Goal: Task Accomplishment & Management: Use online tool/utility

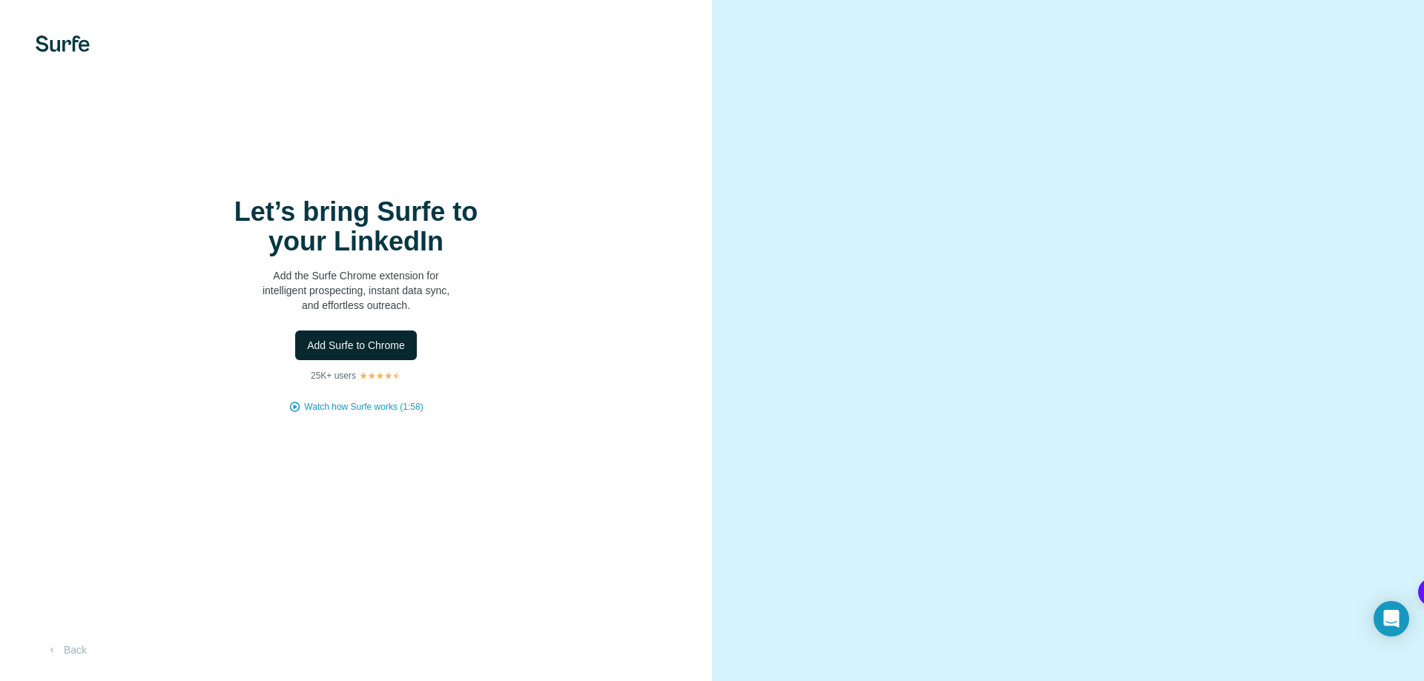
click at [389, 338] on span "Add Surfe to Chrome" at bounding box center [356, 345] width 98 height 15
click at [372, 362] on div "Let’s bring Surfe to your LinkedIn Add the Surfe Chrome extension for intellige…" at bounding box center [356, 305] width 653 height 217
click at [366, 356] on button "Add Surfe to Chrome" at bounding box center [356, 346] width 122 height 30
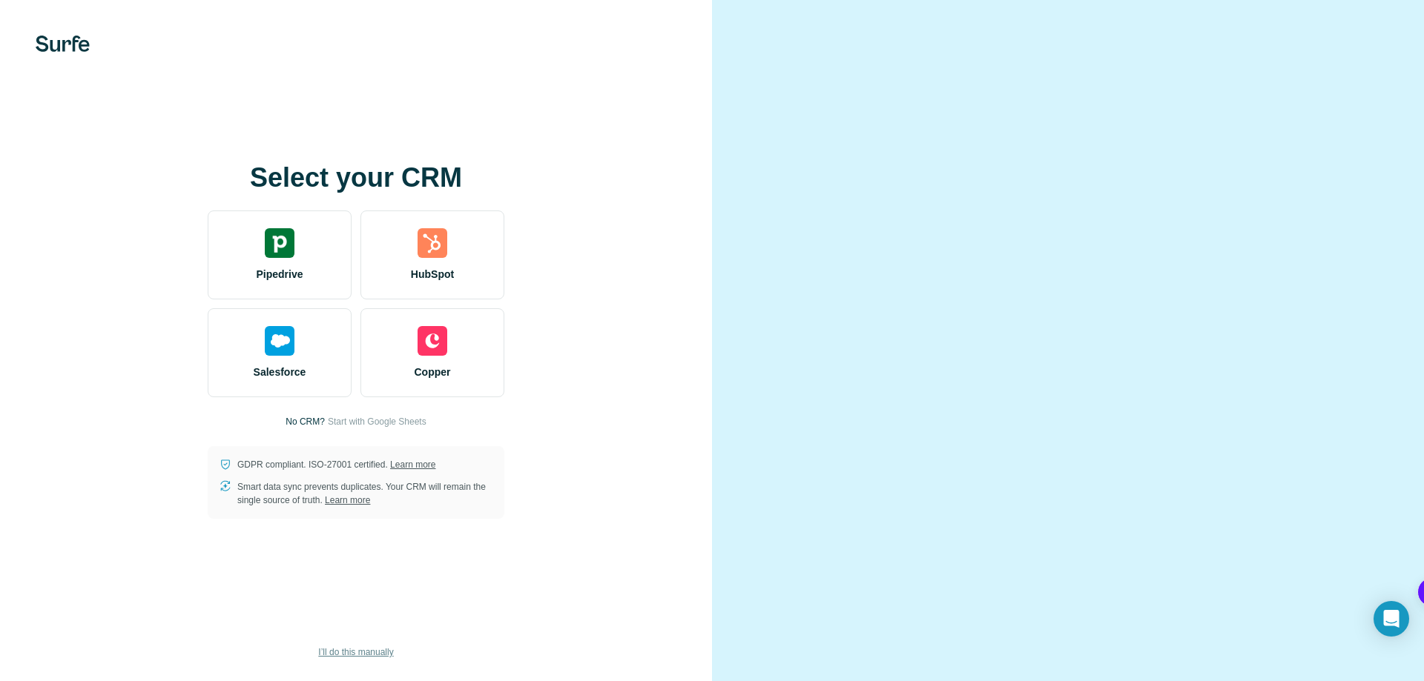
click at [348, 642] on button "I’ll do this manually" at bounding box center [356, 652] width 96 height 22
